Goal: Information Seeking & Learning: Learn about a topic

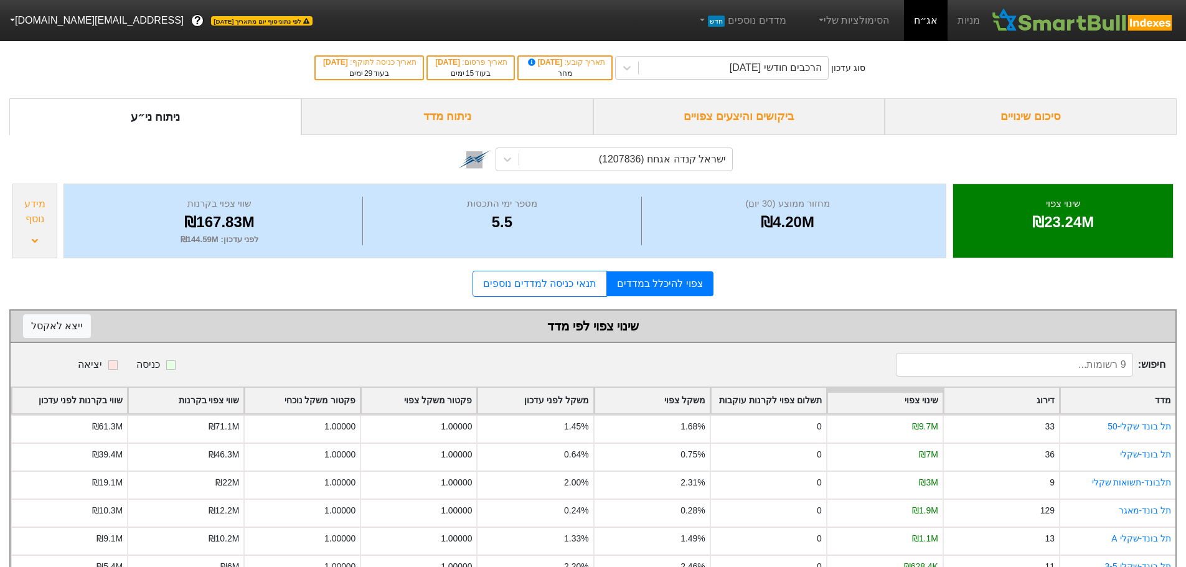
click at [766, 116] on div "ביקושים והיצעים צפויים" at bounding box center [739, 116] width 292 height 37
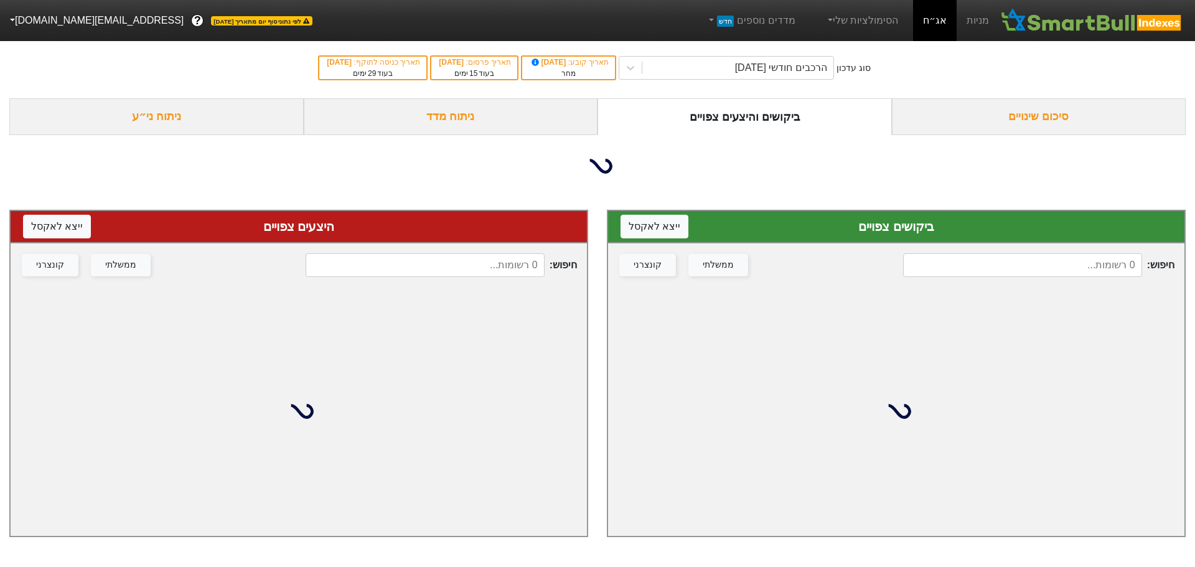
click at [1010, 270] on input at bounding box center [1022, 265] width 239 height 24
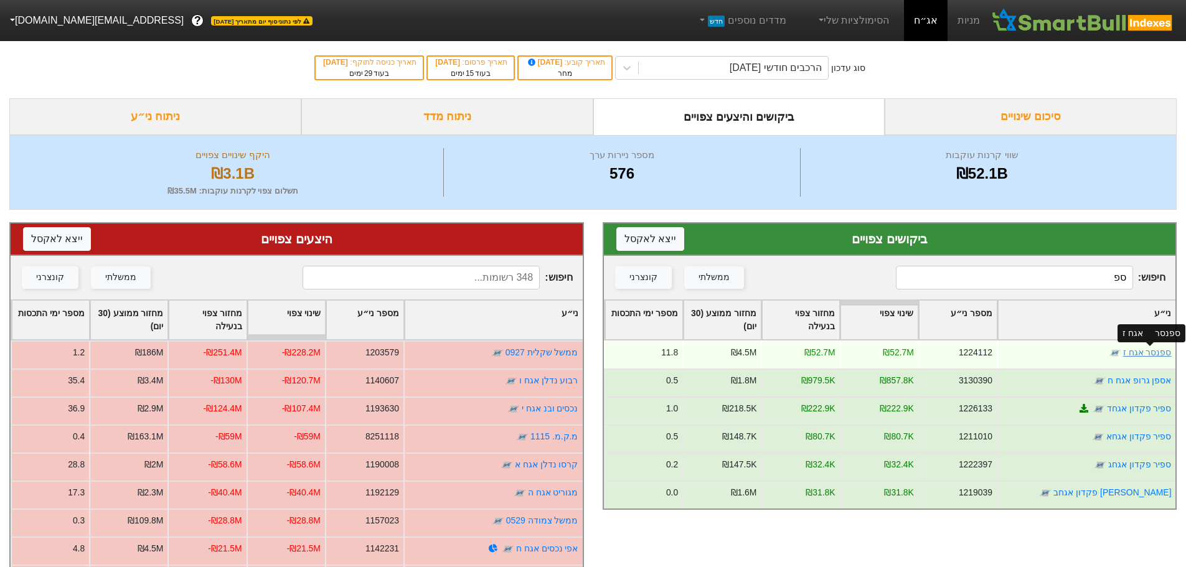
type input "ספ"
click at [1148, 352] on link "ספנסר אגח ז" at bounding box center [1146, 352] width 49 height 10
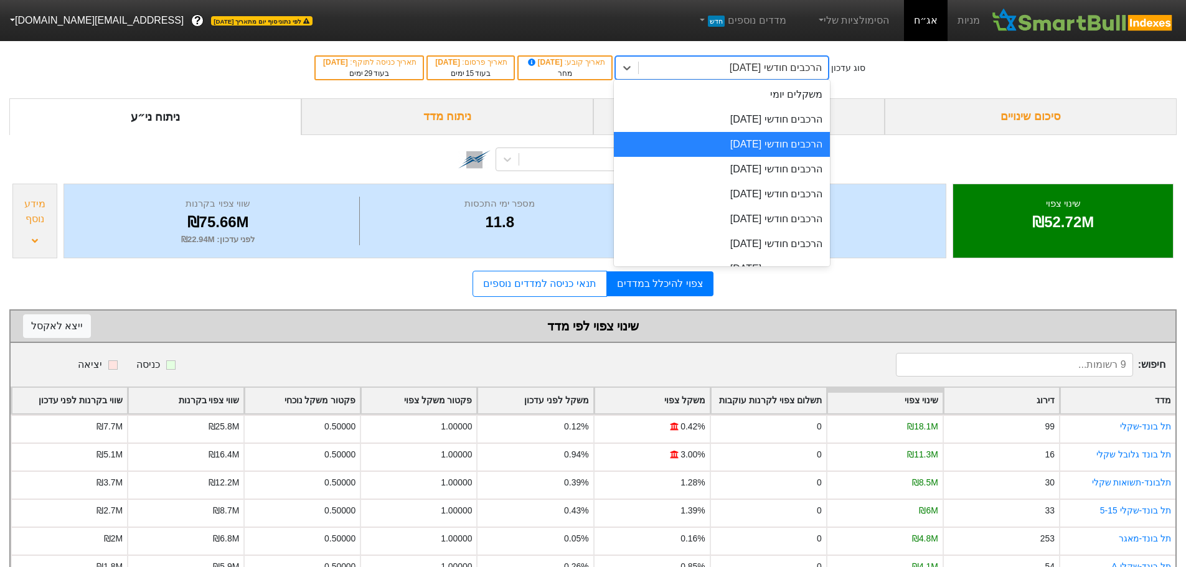
click at [801, 67] on div "הרכבים חודשי [DATE]" at bounding box center [776, 67] width 92 height 15
click at [749, 124] on div "הרכבים חודשי [DATE]" at bounding box center [722, 119] width 216 height 25
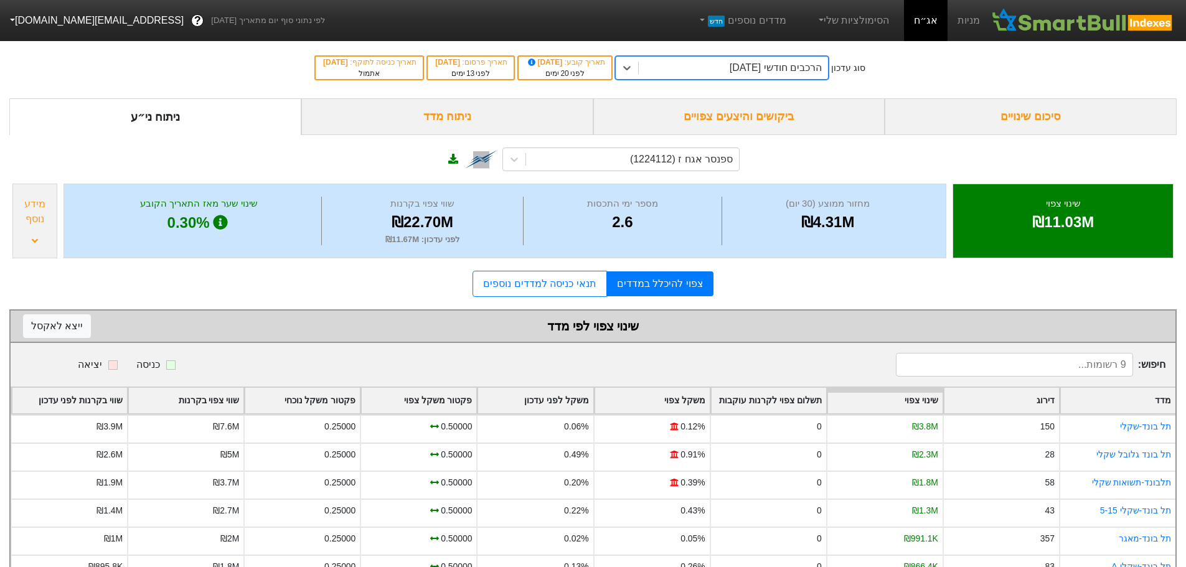
click at [764, 71] on div "הרכבים חודשי [DATE]" at bounding box center [776, 67] width 92 height 15
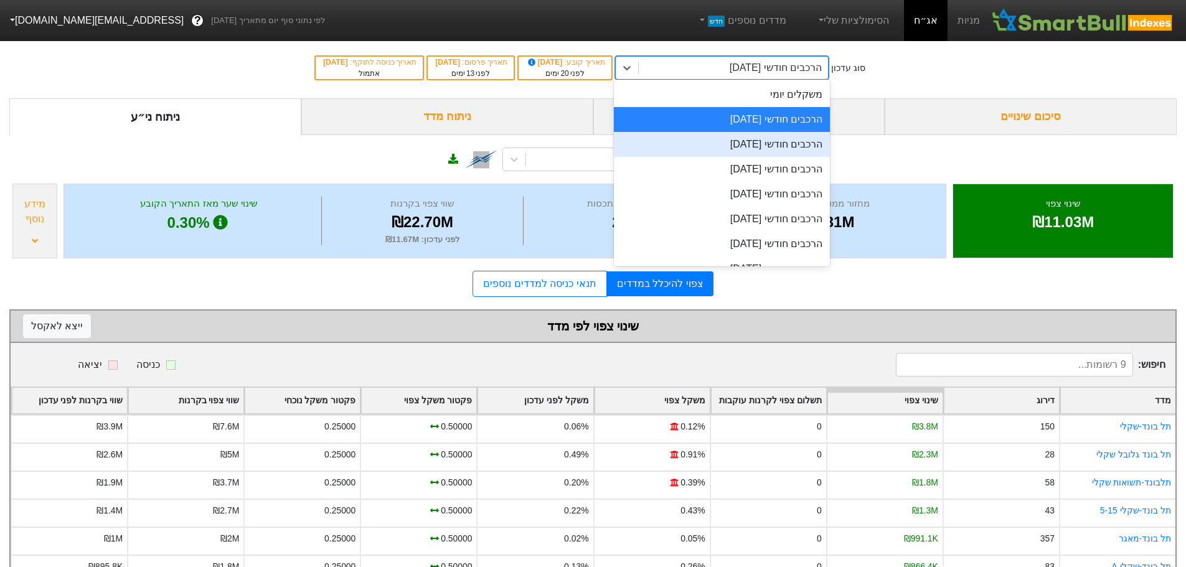
click at [748, 144] on div "הרכבים חודשי [DATE]" at bounding box center [722, 144] width 216 height 25
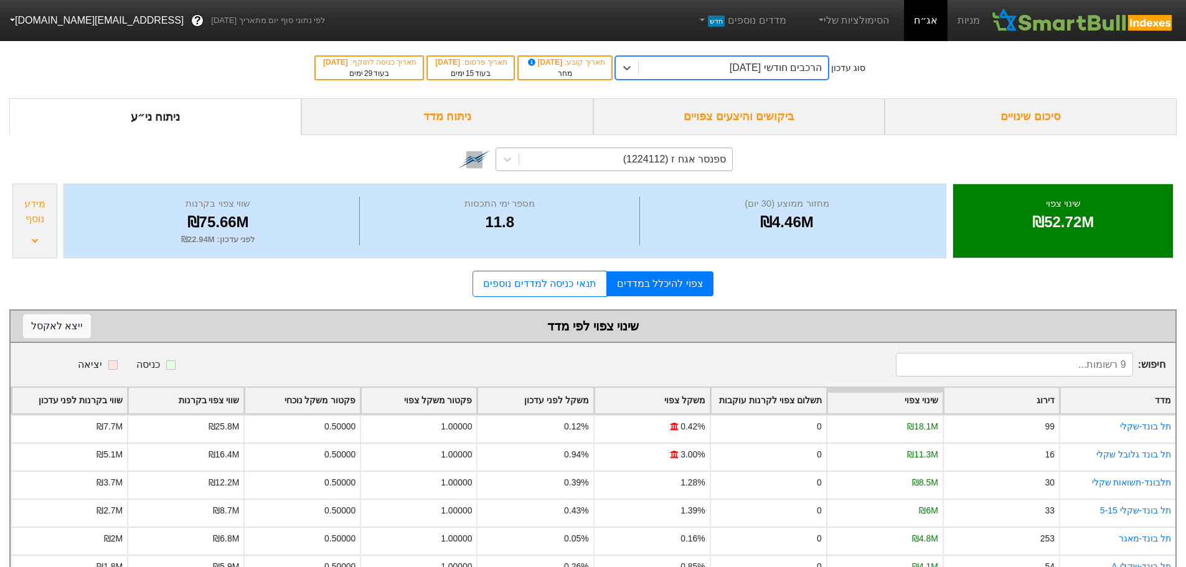
click at [679, 158] on div "ספנסר אגח ז (1224112)" at bounding box center [674, 159] width 103 height 15
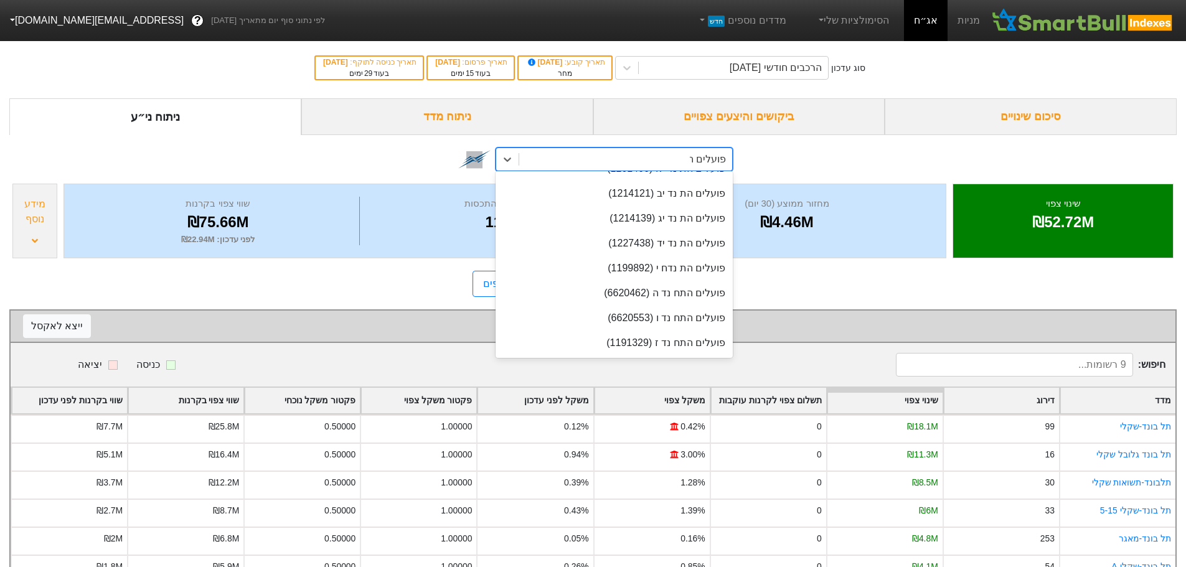
scroll to position [42, 0]
type input "פועלים הת"
click at [674, 189] on div "פועלים הת [PERSON_NAME] (1227446)" at bounding box center [613, 186] width 237 height 25
